Goal: Use online tool/utility: Utilize a website feature to perform a specific function

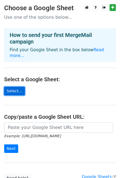
click at [14, 87] on link "Select..." at bounding box center [14, 91] width 21 height 9
click at [13, 87] on link "Select..." at bounding box center [14, 91] width 21 height 9
click at [12, 87] on link "Select..." at bounding box center [14, 91] width 21 height 9
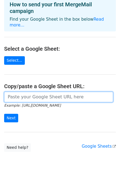
click at [7, 92] on input "url" at bounding box center [58, 97] width 109 height 10
paste input "https://docs.google.com/spreadsheets/d/1VO5tKdUYspVbEZdYBAlux_uIqvTqqwc0/edit?g…"
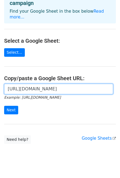
scroll to position [43, 0]
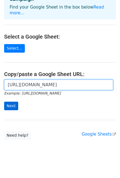
type input "https://docs.google.com/spreadsheets/d/1VO5tKdUYspVbEZdYBAlux_uIqvTqqwc0/edit?g…"
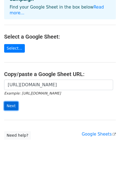
click at [9, 102] on input "Next" at bounding box center [11, 106] width 14 height 9
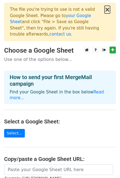
click at [105, 10] on button "×" at bounding box center [107, 9] width 6 height 7
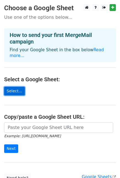
click at [16, 88] on link "Select..." at bounding box center [14, 91] width 21 height 9
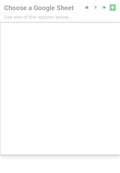
drag, startPoint x: 22, startPoint y: 14, endPoint x: 29, endPoint y: 12, distance: 6.8
click at [22, 14] on div at bounding box center [60, 110] width 120 height 221
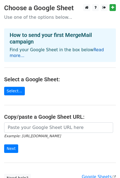
click at [90, 48] on link "Read more..." at bounding box center [57, 52] width 94 height 11
click at [35, 76] on h4 "Select a Google Sheet:" at bounding box center [60, 79] width 112 height 7
click at [45, 20] on p "Use one of the options below..." at bounding box center [60, 17] width 112 height 6
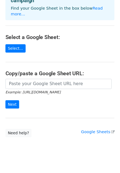
scroll to position [43, 0]
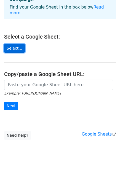
click at [12, 44] on link "Select..." at bounding box center [14, 48] width 21 height 9
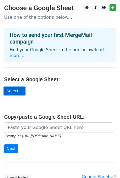
click at [11, 87] on link "Select..." at bounding box center [14, 91] width 21 height 9
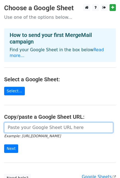
click at [20, 122] on input "url" at bounding box center [58, 127] width 109 height 10
paste input "https://docs.google.com/spreadsheets/d/1VO5tKdUYspVbEZdYBAlux_uIqvTqqwc0/edit?g…"
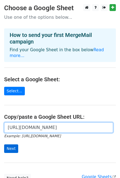
type input "https://docs.google.com/spreadsheets/d/1VO5tKdUYspVbEZdYBAlux_uIqvTqqwc0/edit?g…"
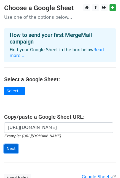
click at [10, 144] on input "Next" at bounding box center [11, 148] width 14 height 9
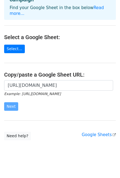
scroll to position [43, 0]
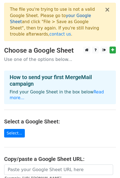
click at [63, 15] on link "your Google Sheet" at bounding box center [50, 18] width 81 height 11
click at [107, 7] on button "×" at bounding box center [107, 9] width 6 height 7
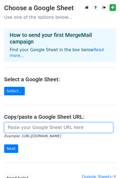
click at [36, 123] on input "url" at bounding box center [58, 127] width 109 height 10
paste input "https://docs.google.com/spreadsheets/d/1gP1TnycquR2YNdd7X3StVtXNcF8uwAd3ugOeuli…"
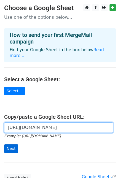
type input "https://docs.google.com/spreadsheets/d/1gP1TnycquR2YNdd7X3StVtXNcF8uwAd3ugOeuli…"
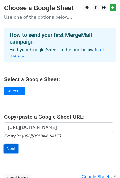
click at [12, 144] on input "Next" at bounding box center [11, 148] width 14 height 9
